Goal: Task Accomplishment & Management: Complete application form

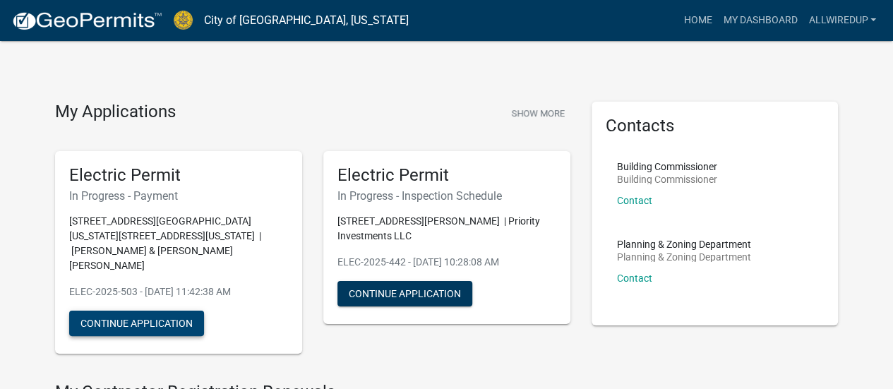
click at [124, 311] on button "Continue Application" at bounding box center [136, 323] width 135 height 25
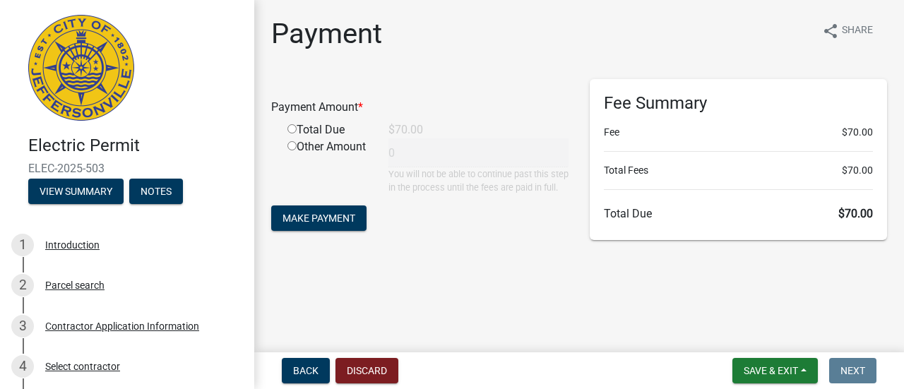
click at [294, 133] on input "radio" at bounding box center [291, 128] width 9 height 9
radio input "true"
type input "70"
click at [318, 224] on span "Make Payment" at bounding box center [318, 218] width 73 height 11
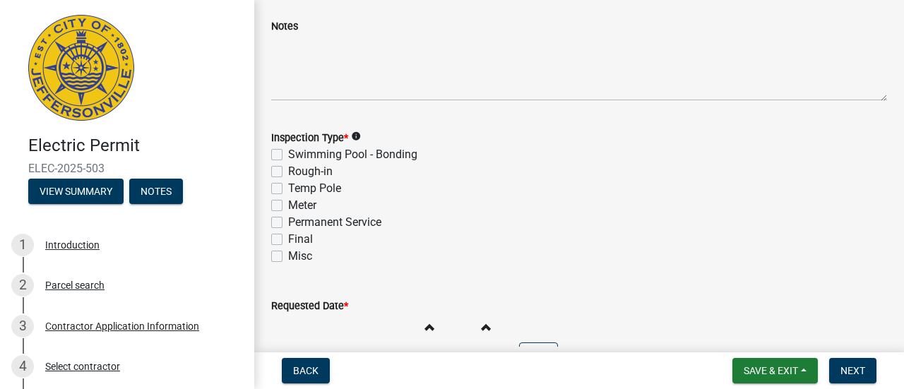
scroll to position [82, 0]
click at [288, 165] on label "Rough-in" at bounding box center [310, 170] width 44 height 17
click at [288, 165] on input "Rough-in" at bounding box center [292, 166] width 9 height 9
checkbox input "true"
checkbox input "false"
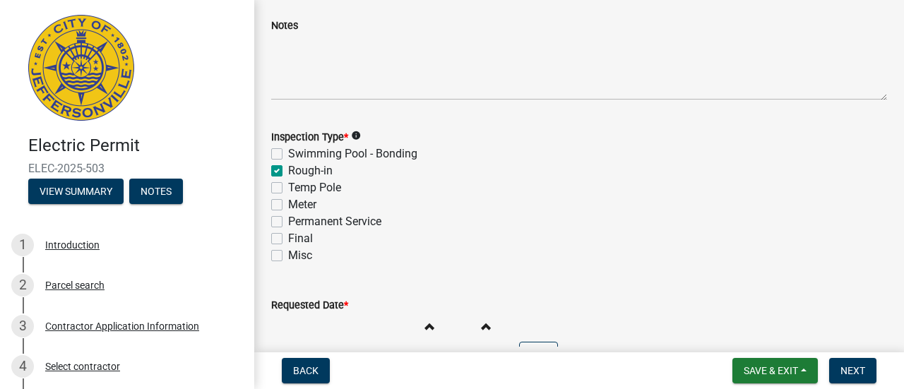
checkbox input "true"
checkbox input "false"
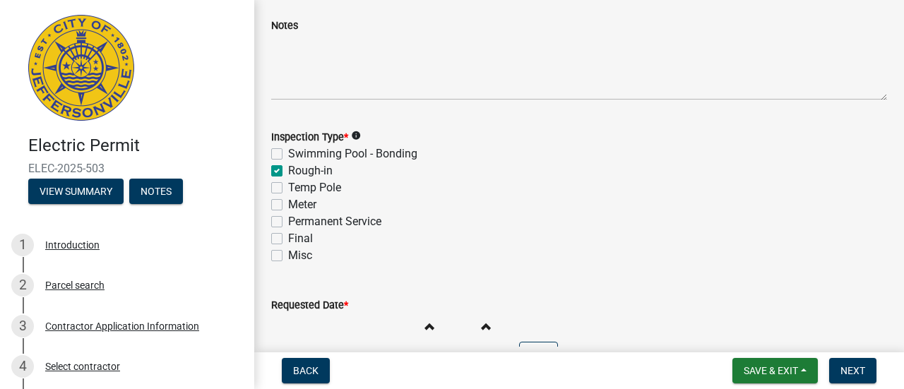
checkbox input "false"
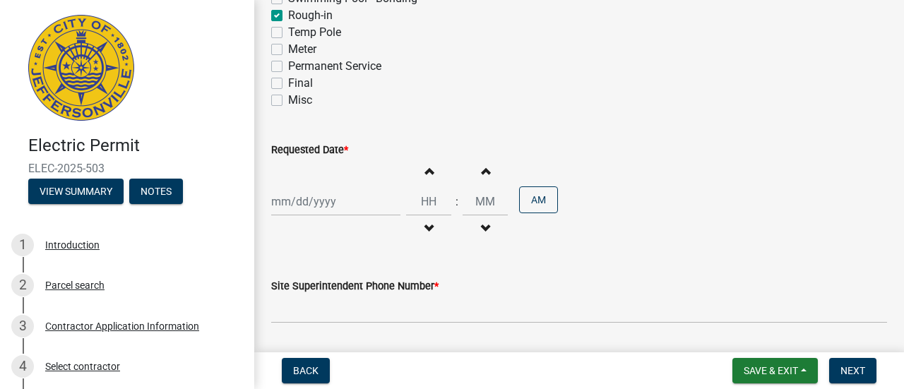
scroll to position [238, 0]
click at [333, 197] on div at bounding box center [335, 200] width 129 height 29
select select "9"
select select "2025"
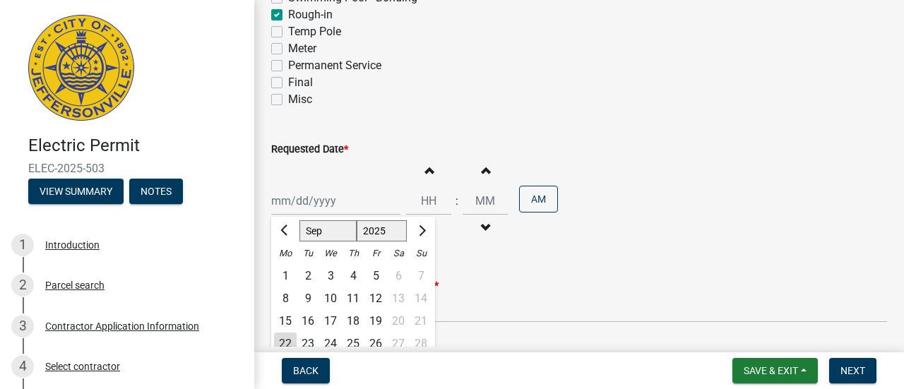
click at [282, 274] on div "1" at bounding box center [285, 276] width 23 height 23
type input "09/01/2025"
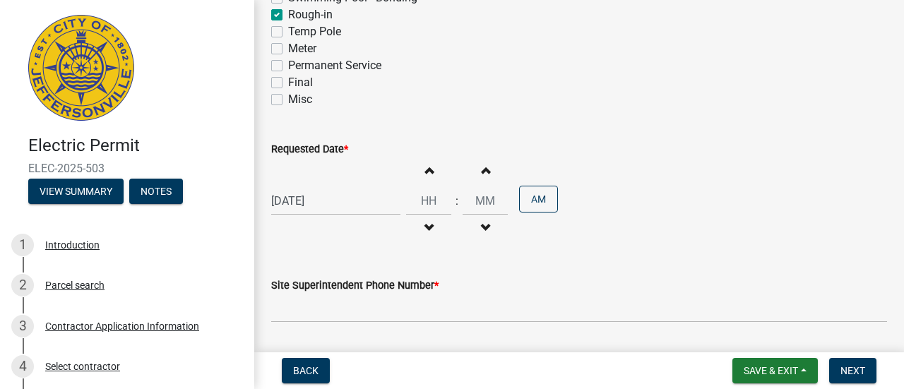
select select "9"
select select "2025"
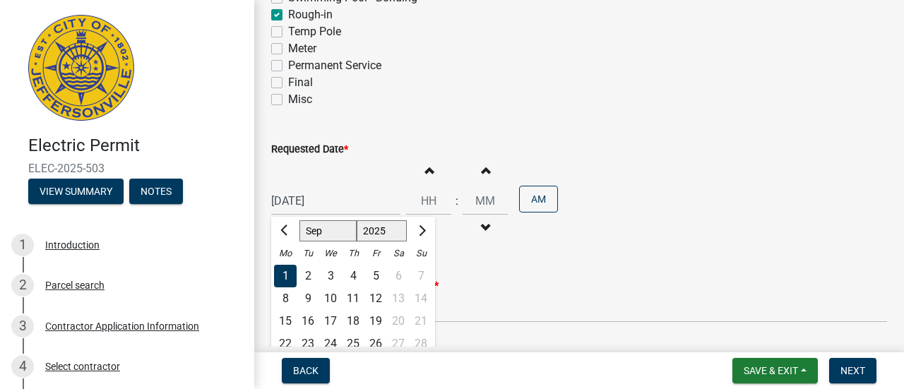
click at [297, 203] on div "09/01/2025 Jan Feb Mar Apr May Jun Jul Aug Sep Oct Nov Dec 1525 1526 1527 1528 …" at bounding box center [335, 200] width 129 height 29
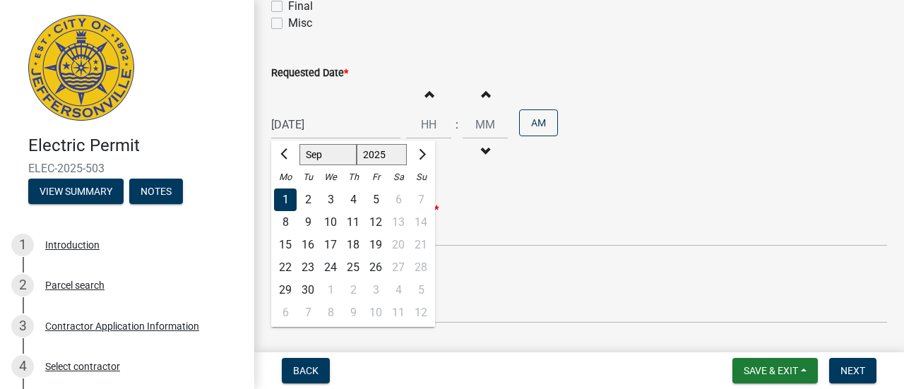
scroll to position [316, 0]
click at [287, 261] on div "22" at bounding box center [285, 266] width 23 height 23
type input "09/22/2025"
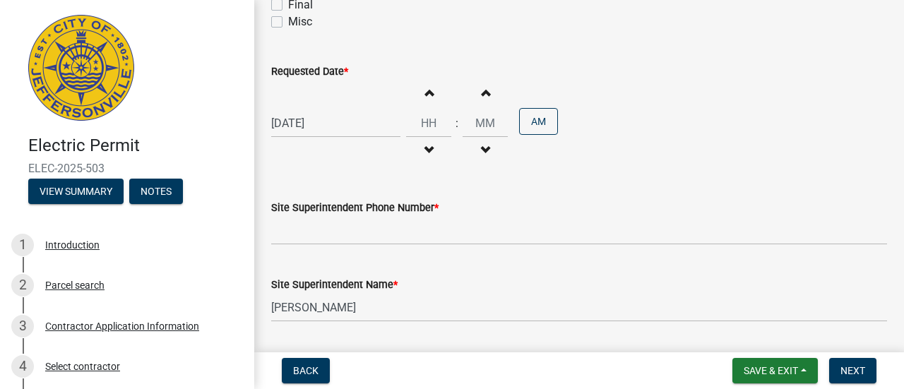
click at [425, 91] on span "button" at bounding box center [428, 92] width 7 height 11
type input "01"
type input "00"
click at [425, 91] on span "button" at bounding box center [428, 92] width 7 height 11
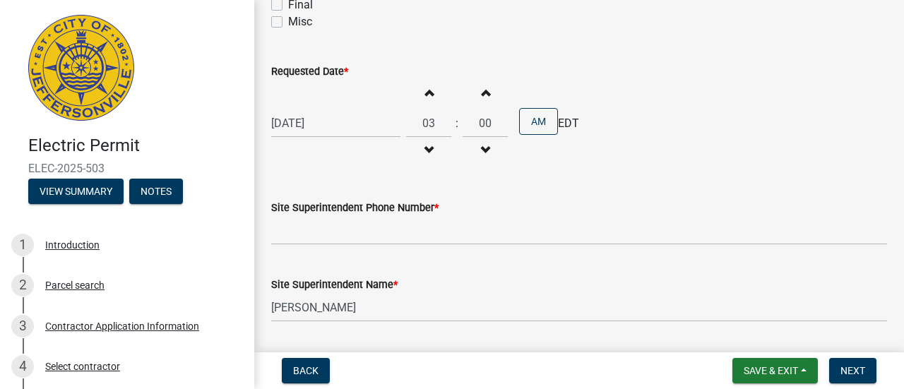
click at [425, 91] on span "button" at bounding box center [428, 92] width 7 height 11
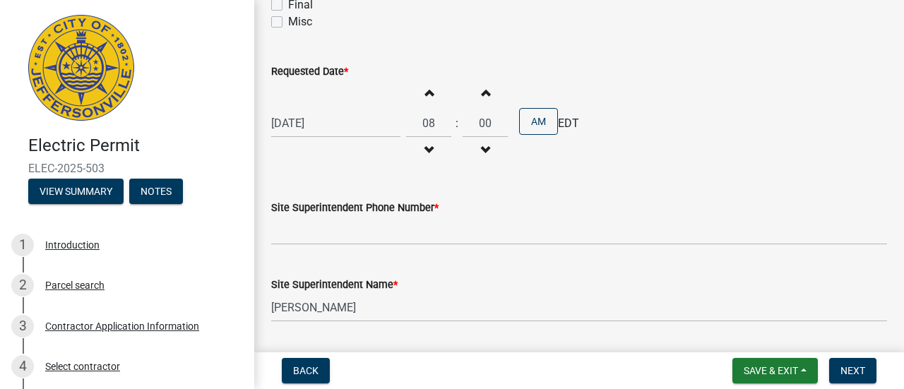
click at [425, 91] on span "button" at bounding box center [428, 92] width 7 height 11
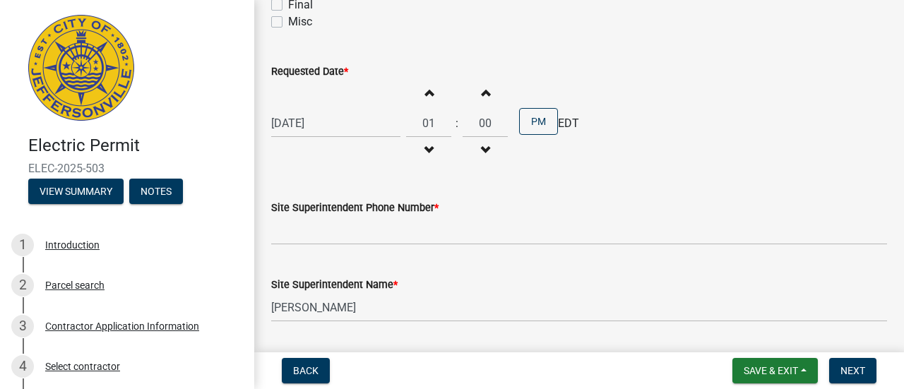
click at [425, 91] on span "button" at bounding box center [428, 92] width 7 height 11
type input "02"
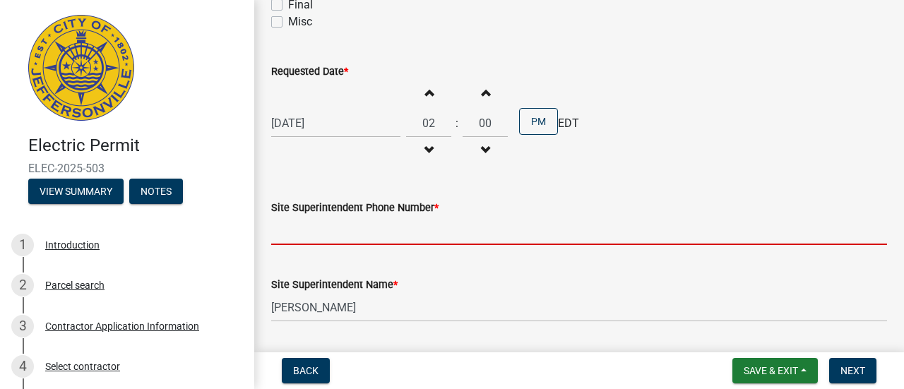
click at [392, 234] on input "Site Superintendent Phone Number *" at bounding box center [579, 230] width 616 height 29
type input "8122074110"
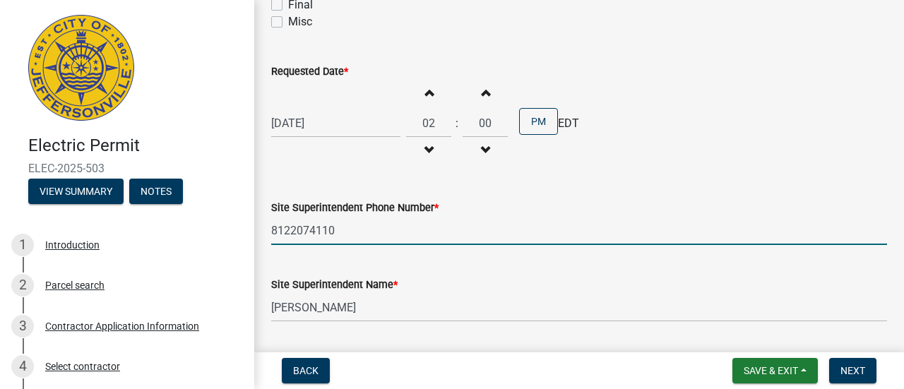
type input "admin@a-w-u.com"
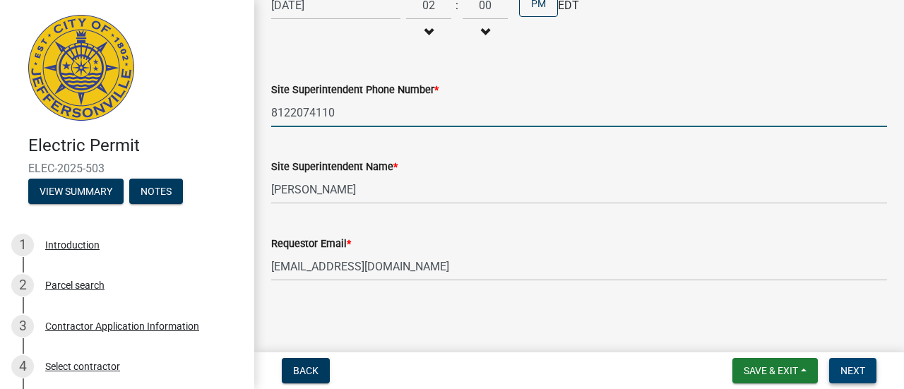
click at [851, 374] on span "Next" at bounding box center [852, 370] width 25 height 11
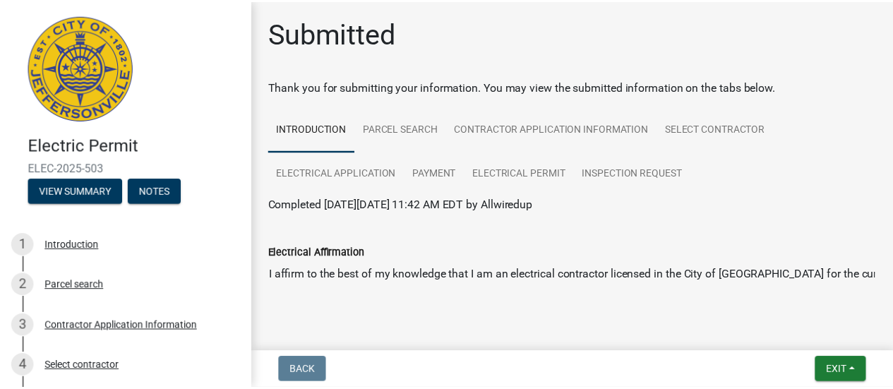
scroll to position [25, 0]
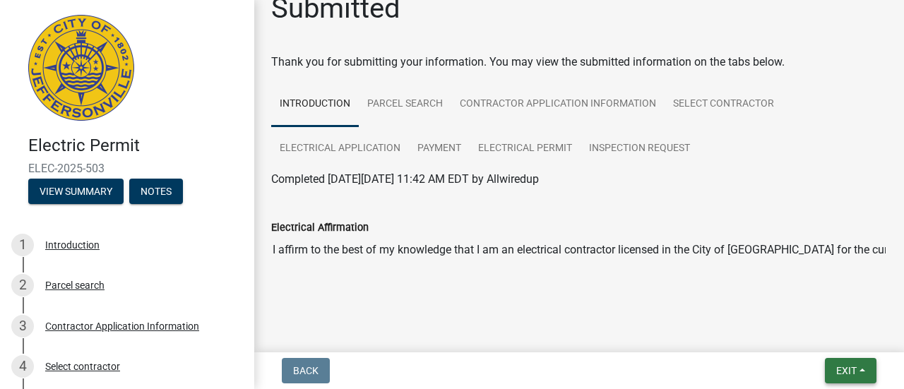
click at [841, 372] on span "Exit" at bounding box center [846, 370] width 20 height 11
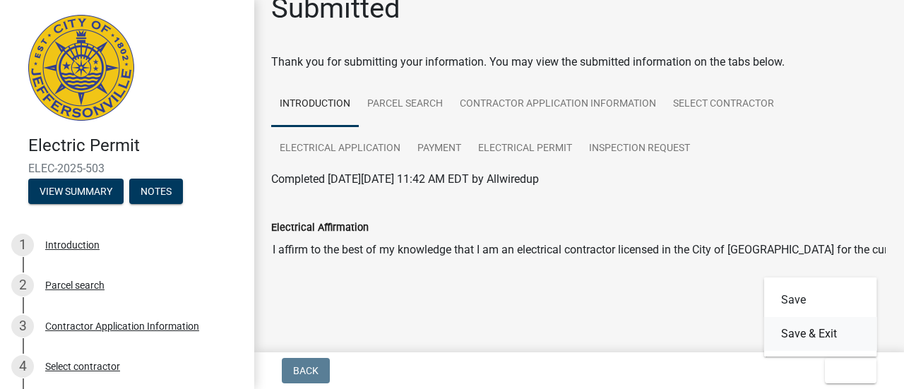
click at [803, 340] on button "Save & Exit" at bounding box center [820, 334] width 113 height 34
